Goal: Task Accomplishment & Management: Manage account settings

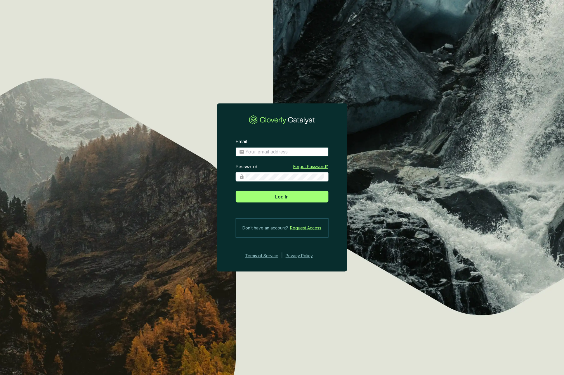
type input "josee@grogenics.eco"
click at [282, 198] on span "Log In" at bounding box center [282, 196] width 13 height 7
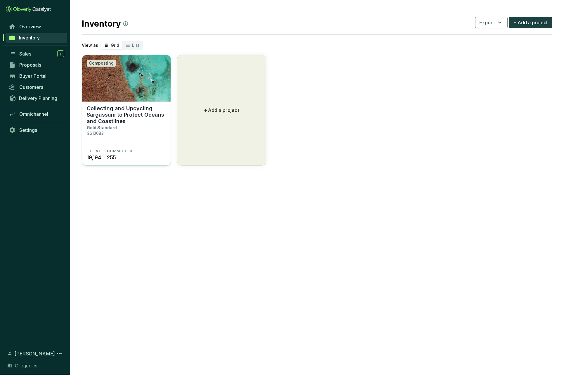
click at [128, 81] on img at bounding box center [126, 78] width 89 height 47
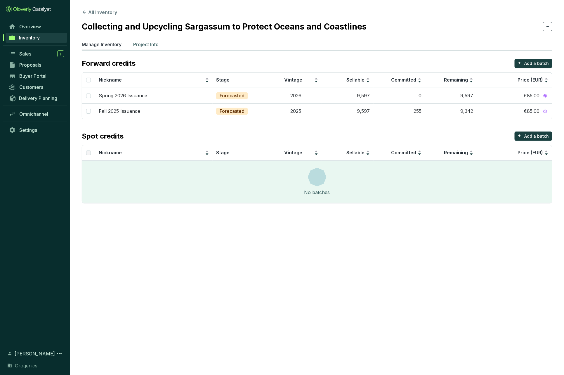
click at [147, 45] on p "Project Info" at bounding box center [145, 44] width 25 height 7
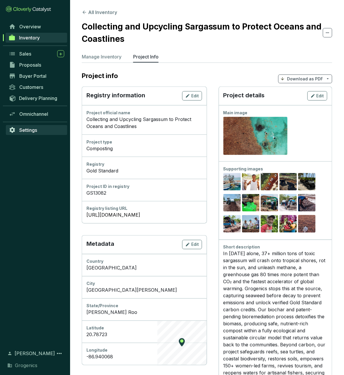
click at [32, 133] on span "Settings" at bounding box center [28, 130] width 18 height 6
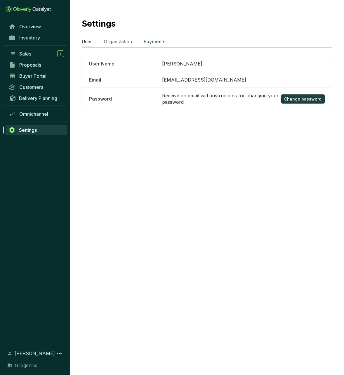
click at [155, 39] on p "Payments" at bounding box center [155, 41] width 22 height 7
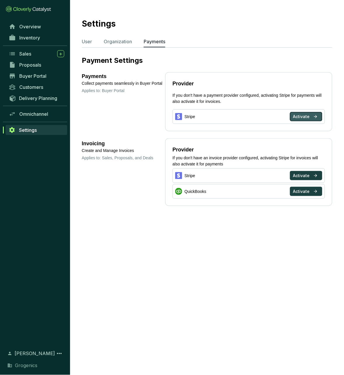
click at [304, 115] on span "Activate" at bounding box center [301, 117] width 17 height 6
click at [305, 117] on span "Activate" at bounding box center [301, 117] width 17 height 6
click at [32, 28] on span "Overview" at bounding box center [30, 27] width 22 height 6
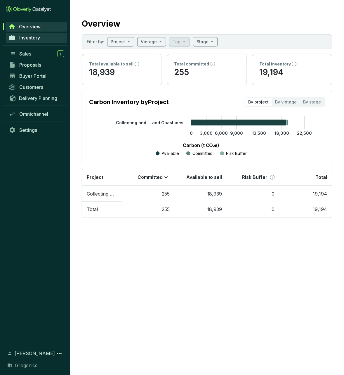
click at [31, 39] on span "Inventory" at bounding box center [29, 38] width 21 height 6
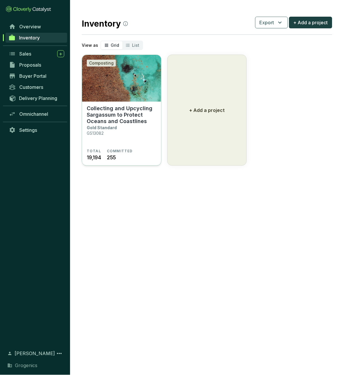
click at [130, 95] on img at bounding box center [121, 78] width 79 height 47
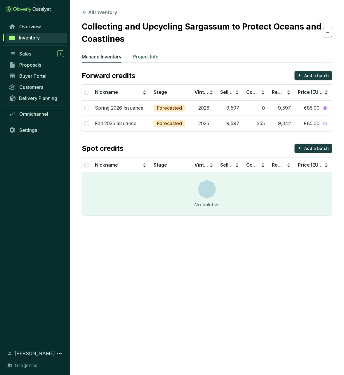
click at [150, 56] on p "Project Info" at bounding box center [145, 56] width 25 height 7
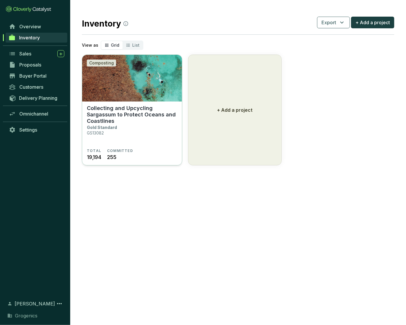
click at [141, 102] on section "Collecting and Upcycling Sargassum to Protect Oceans and Coastlines Gold Standa…" at bounding box center [132, 134] width 100 height 64
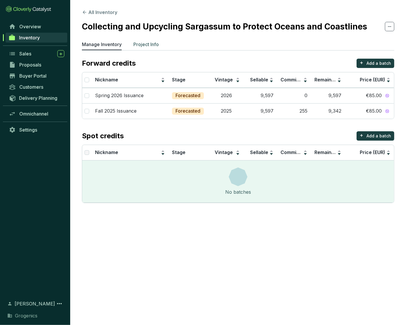
click at [151, 46] on p "Project Info" at bounding box center [145, 44] width 25 height 7
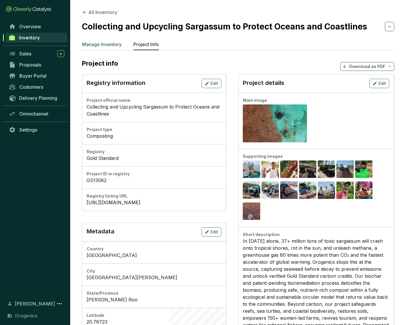
click at [114, 44] on p "Manage Inventory" at bounding box center [102, 44] width 40 height 7
